Goal: Task Accomplishment & Management: Complete application form

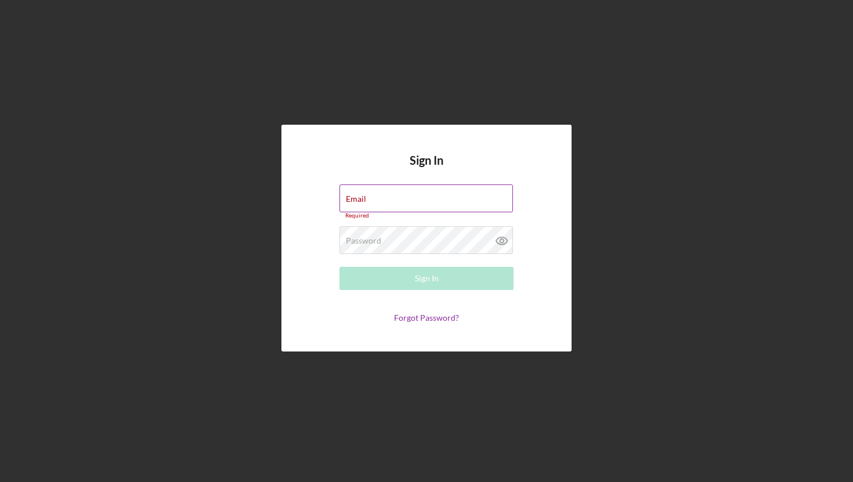
type input "[EMAIL_ADDRESS][DOMAIN_NAME]"
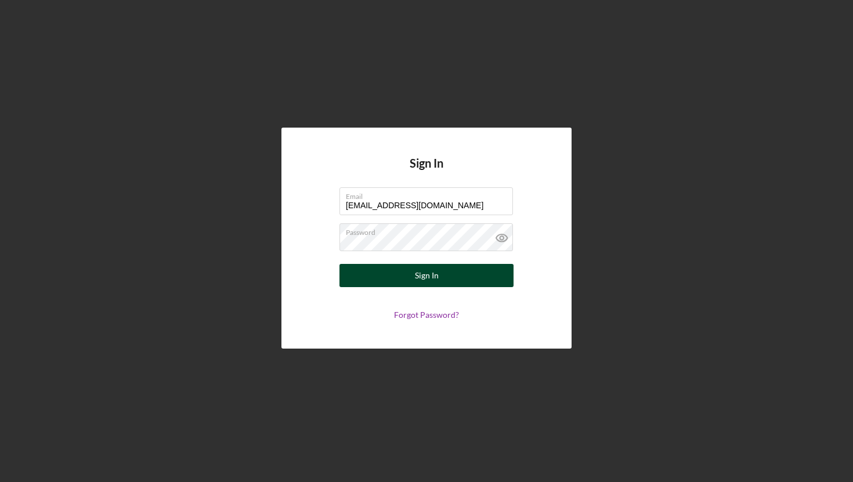
click at [425, 274] on div "Sign In" at bounding box center [427, 275] width 24 height 23
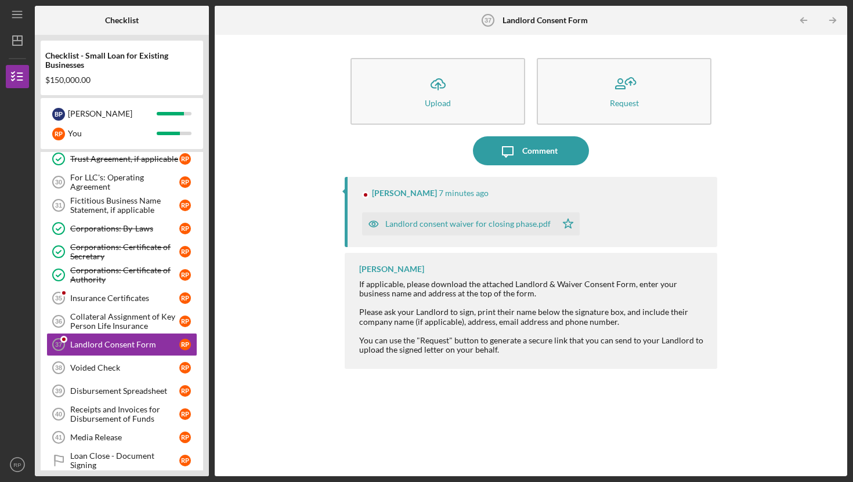
scroll to position [813, 0]
click at [430, 225] on div "Landlord consent waiver for closing phase.pdf" at bounding box center [468, 223] width 165 height 9
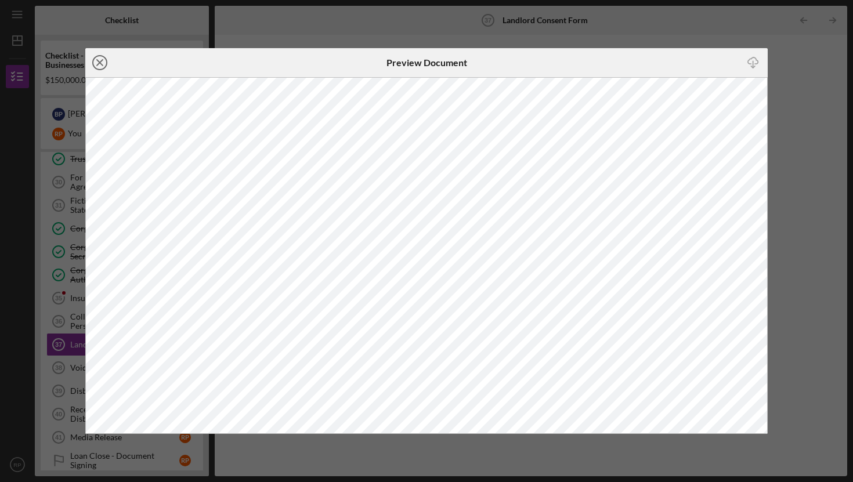
click at [100, 62] on line at bounding box center [100, 63] width 6 height 6
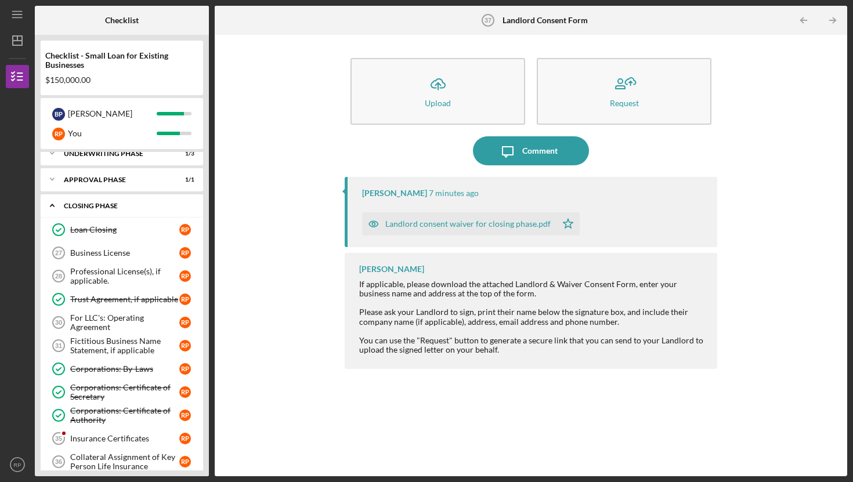
scroll to position [675, 0]
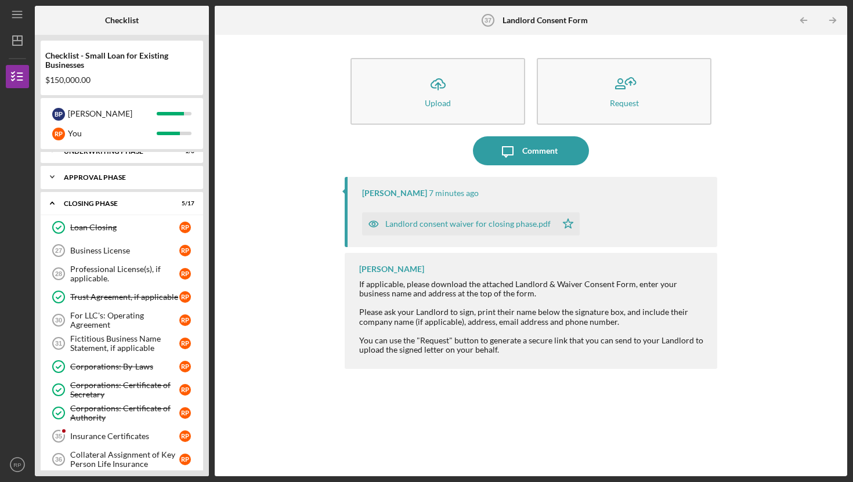
click at [78, 176] on div "Approval Phase" at bounding box center [126, 177] width 125 height 7
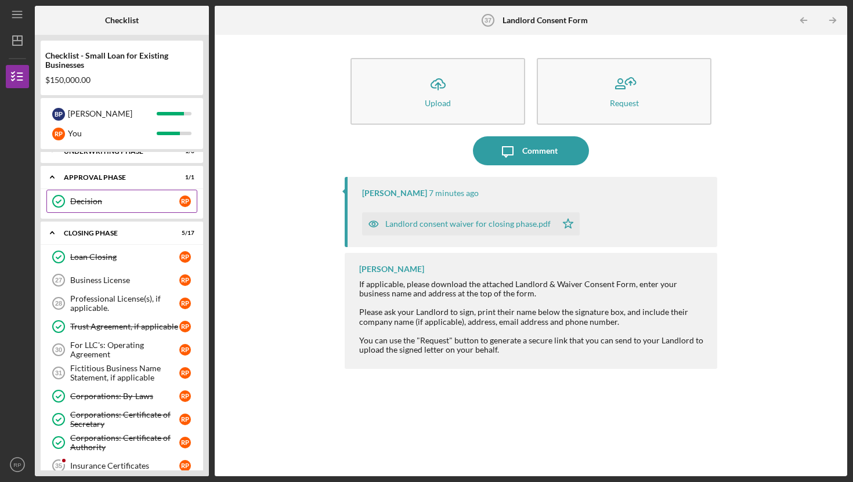
click at [138, 201] on div "Decision" at bounding box center [124, 201] width 109 height 9
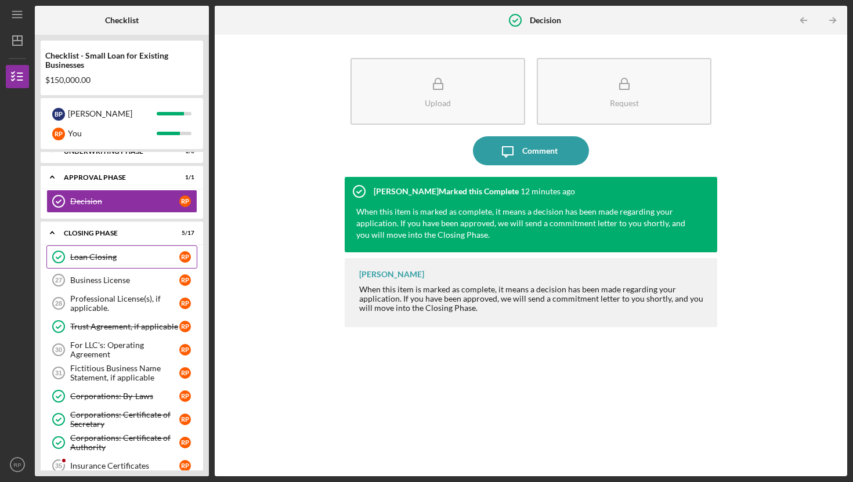
click at [113, 257] on div "Loan Closing" at bounding box center [124, 257] width 109 height 9
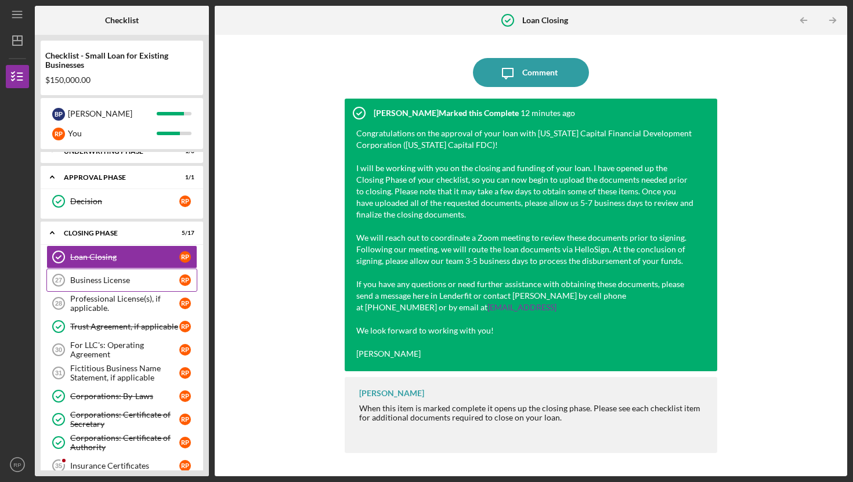
click at [109, 285] on div "Business License" at bounding box center [124, 280] width 109 height 9
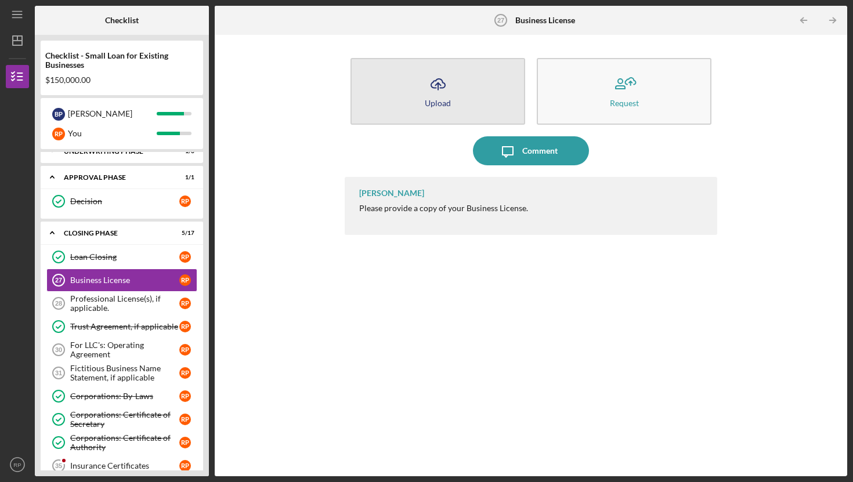
click at [432, 99] on div "Upload" at bounding box center [438, 103] width 26 height 9
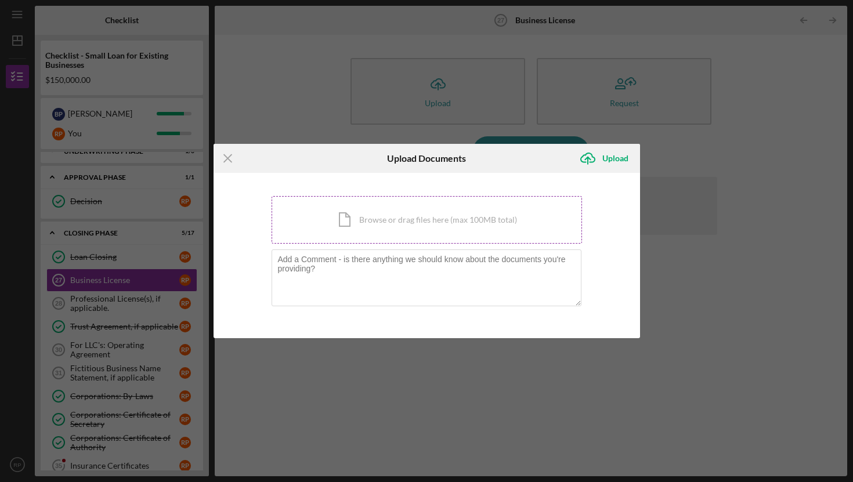
click at [371, 221] on div "Icon/Document Browse or drag files here (max 100MB total) Tap to choose files o…" at bounding box center [427, 220] width 311 height 48
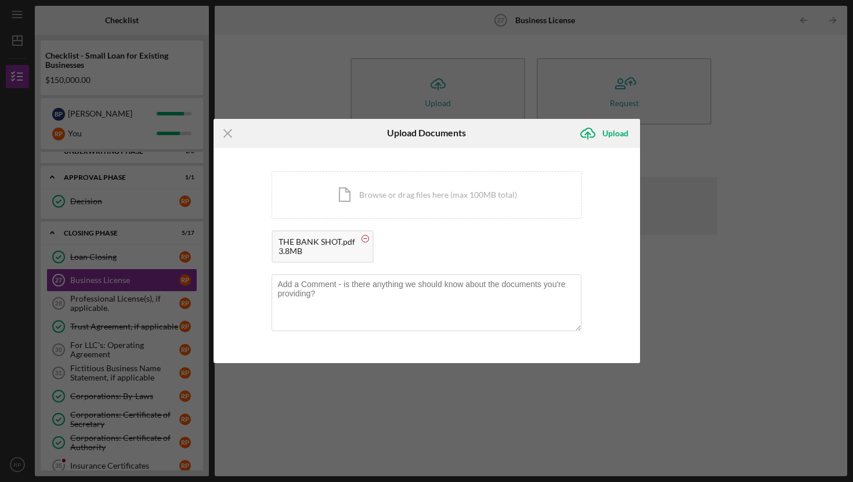
click at [365, 237] on circle at bounding box center [365, 238] width 7 height 7
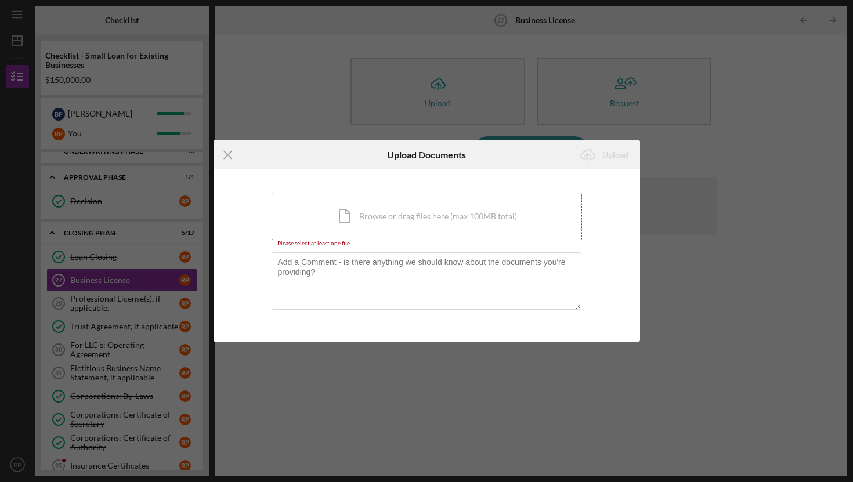
click at [378, 217] on div "Icon/Document Browse or drag files here (max 100MB total) Tap to choose files o…" at bounding box center [427, 217] width 311 height 48
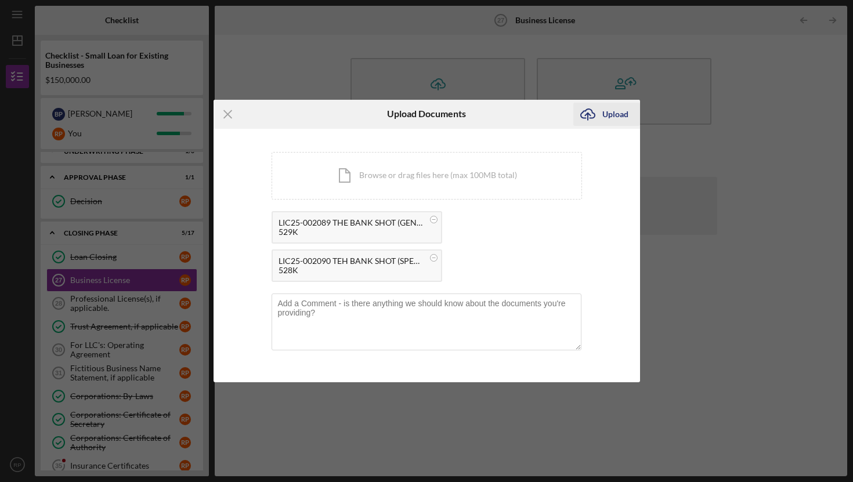
click at [613, 114] on div "Upload" at bounding box center [616, 114] width 26 height 23
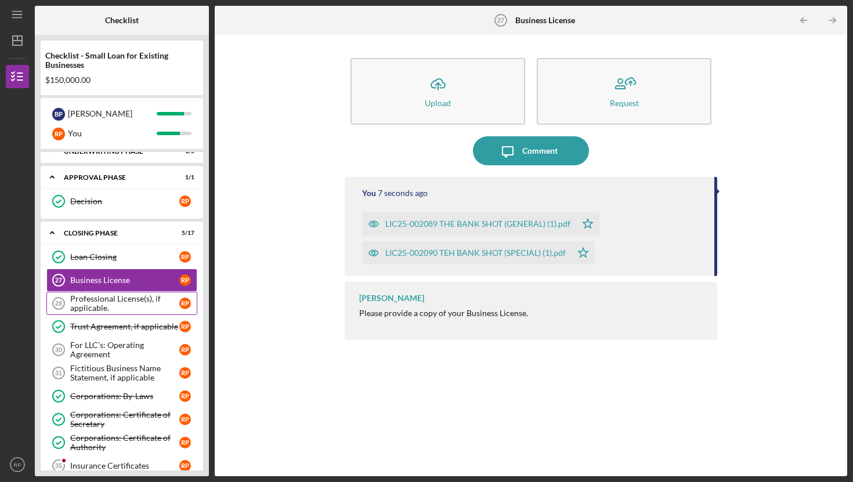
click at [107, 304] on div "Professional License(s), if applicable." at bounding box center [124, 303] width 109 height 19
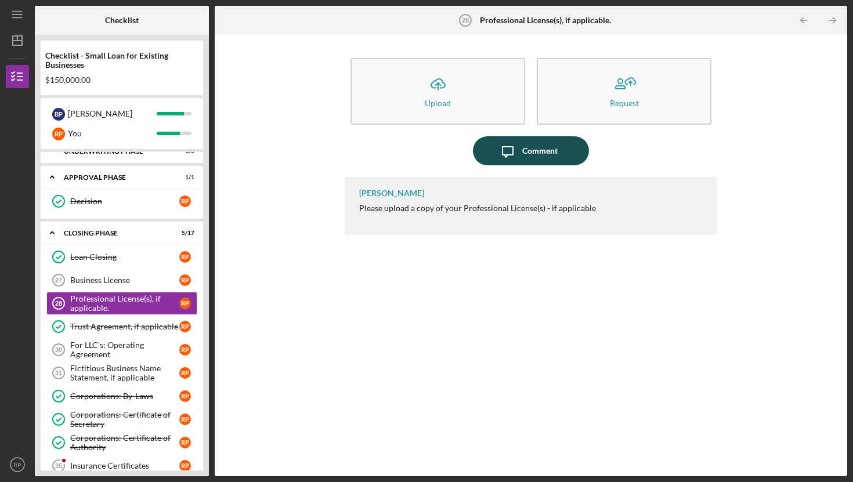
click at [535, 154] on div "Comment" at bounding box center [540, 150] width 35 height 29
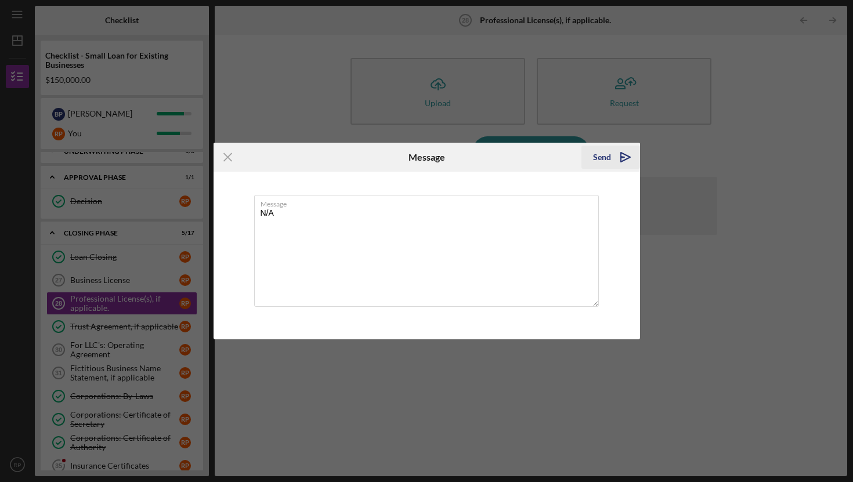
type textarea "N/A"
click at [615, 160] on icon "Icon/icon-invite-send" at bounding box center [625, 157] width 29 height 29
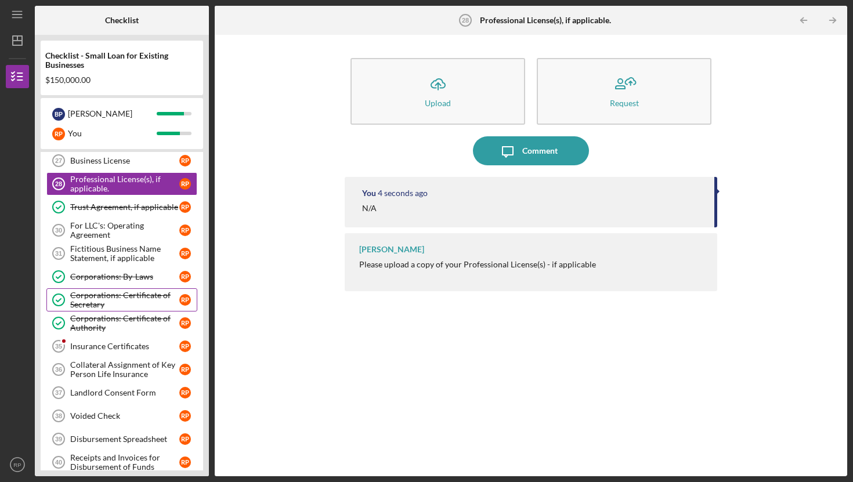
scroll to position [795, 0]
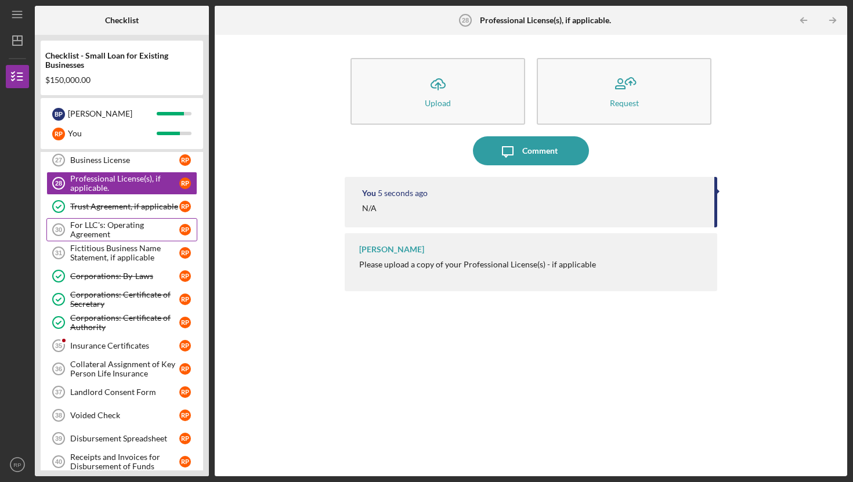
click at [114, 232] on div "For LLC's: Operating Agreement" at bounding box center [124, 230] width 109 height 19
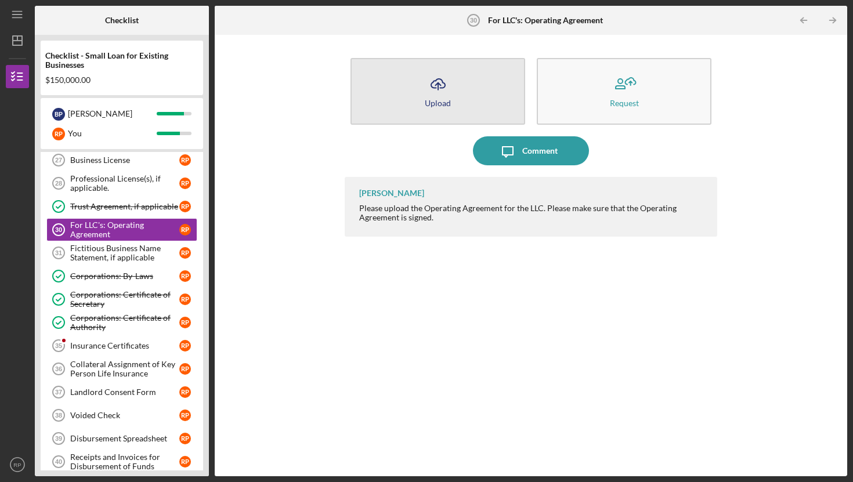
click at [434, 89] on icon "Icon/Upload" at bounding box center [438, 84] width 29 height 29
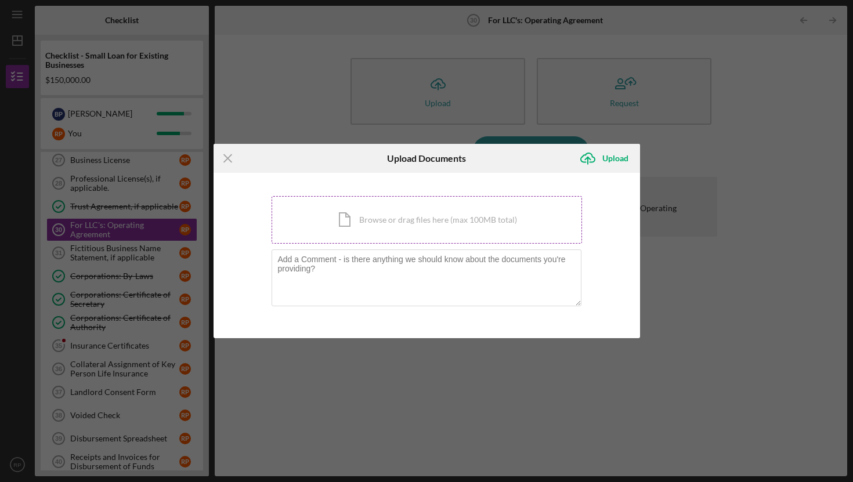
click at [386, 217] on div "Icon/Document Browse or drag files here (max 100MB total) Tap to choose files o…" at bounding box center [427, 220] width 311 height 48
click at [355, 223] on div "Icon/Document Browse or drag files here (max 100MB total) Tap to choose files o…" at bounding box center [427, 220] width 311 height 48
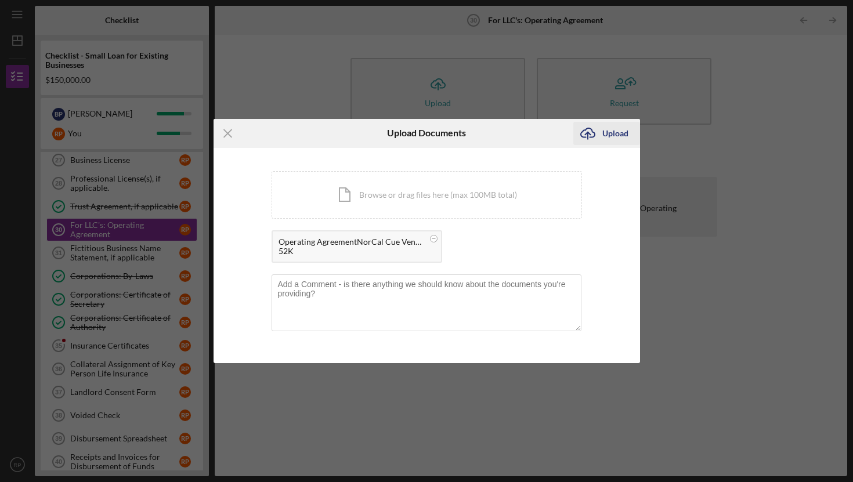
click at [612, 135] on div "Upload" at bounding box center [616, 133] width 26 height 23
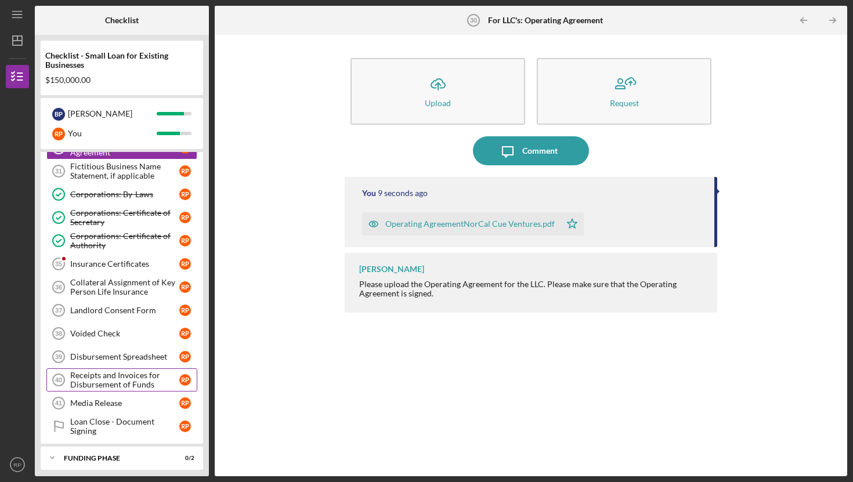
scroll to position [882, 0]
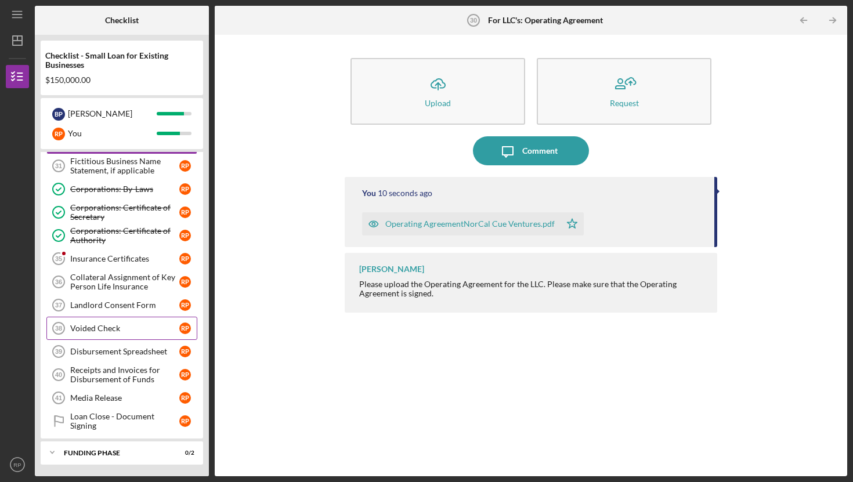
click at [102, 330] on div "Voided Check" at bounding box center [124, 328] width 109 height 9
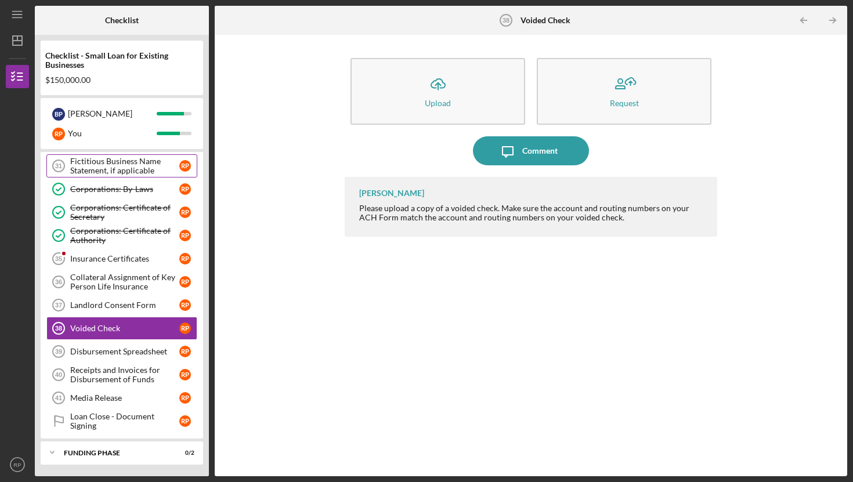
click at [98, 166] on div "Fictitious Business Name Statement, if applicable" at bounding box center [124, 166] width 109 height 19
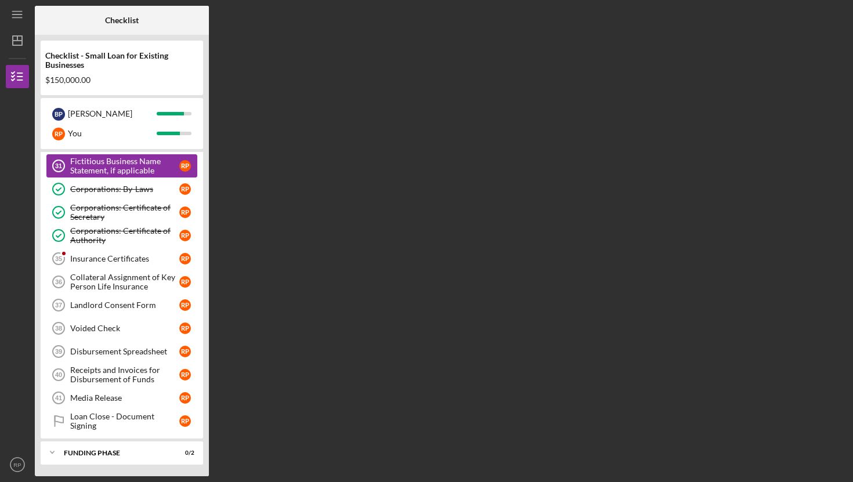
click at [98, 166] on div "Fictitious Business Name Statement, if applicable" at bounding box center [124, 166] width 109 height 19
